Goal: Task Accomplishment & Management: Complete application form

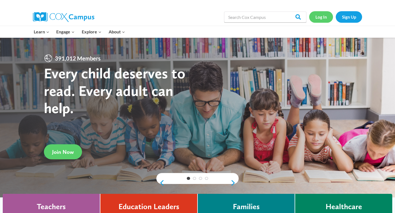
click at [327, 17] on link "Log In" at bounding box center [321, 16] width 24 height 11
click at [342, 17] on link "Sign Up" at bounding box center [349, 16] width 26 height 11
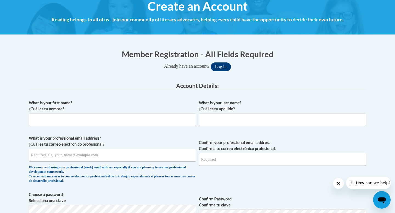
scroll to position [71, 0]
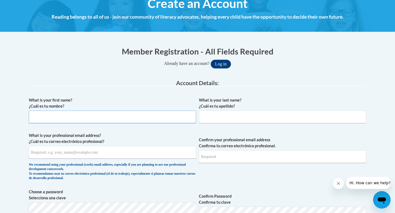
click at [137, 117] on input "What is your first name? ¿Cuál es tu nombre?" at bounding box center [112, 117] width 167 height 13
type input "Salina"
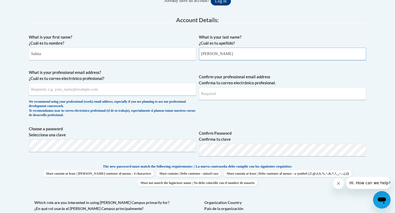
scroll to position [145, 0]
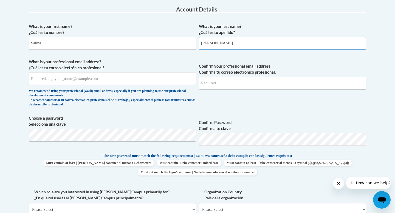
type input "Trahan"
click at [123, 82] on input "What is your professional email address? ¿Cuál es tu correo electrónico profesi…" at bounding box center [112, 78] width 167 height 13
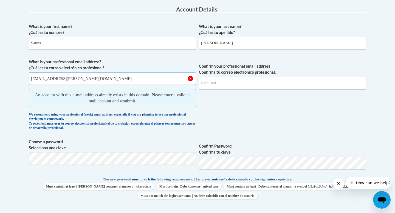
type input "Salina.Trahan@apsk12.org"
click at [238, 85] on input "Confirm your professional email address Confirma tu correo electrónico profesio…" at bounding box center [282, 83] width 167 height 13
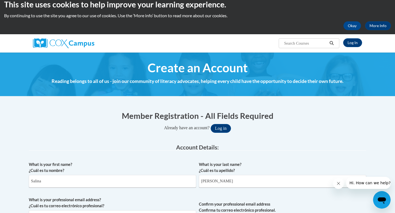
scroll to position [0, 0]
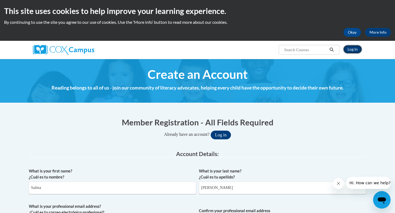
click at [357, 48] on link "Log In" at bounding box center [352, 49] width 19 height 9
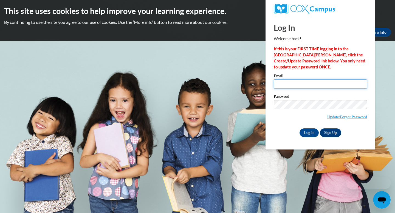
click at [278, 86] on input "Email" at bounding box center [320, 84] width 93 height 9
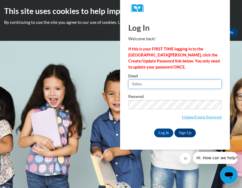
type input "Salina."
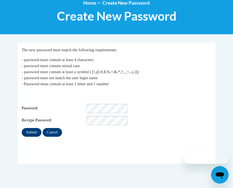
scroll to position [95, 0]
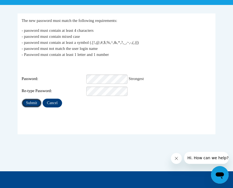
click at [26, 105] on input "Submit" at bounding box center [32, 103] width 20 height 9
